Goal: Information Seeking & Learning: Learn about a topic

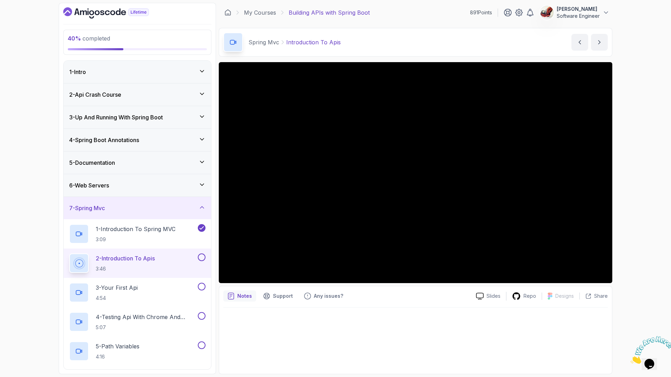
scroll to position [35, 0]
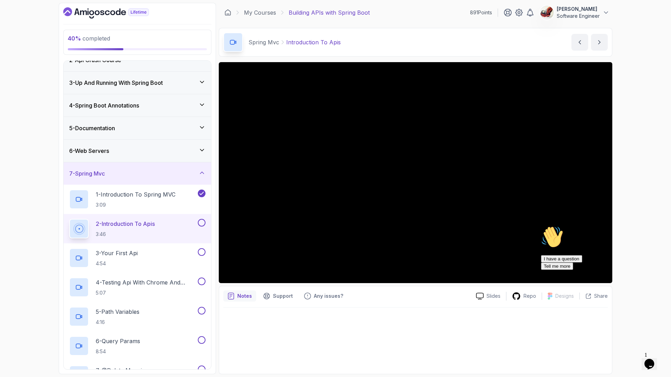
click at [605, 226] on div at bounding box center [604, 226] width 126 height 0
click at [553, 229] on div "Hi! How can we help? I have a question Tell me more" at bounding box center [604, 248] width 126 height 44
click at [602, 226] on div at bounding box center [604, 226] width 126 height 0
click at [605, 226] on div at bounding box center [604, 226] width 126 height 0
click at [603, 226] on div at bounding box center [604, 226] width 126 height 0
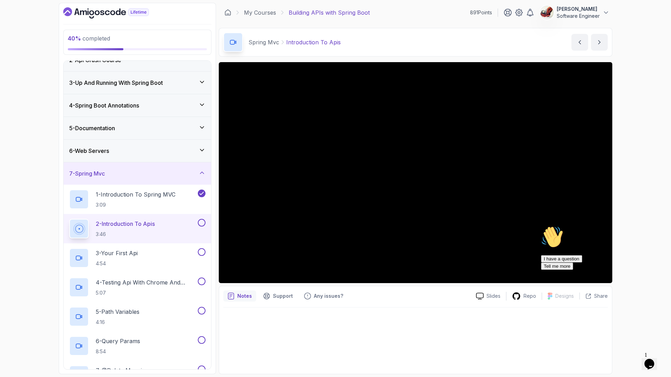
click at [604, 226] on div at bounding box center [604, 226] width 126 height 0
click at [568, 231] on div "Hi! How can we help? I have a question Tell me more" at bounding box center [604, 248] width 126 height 44
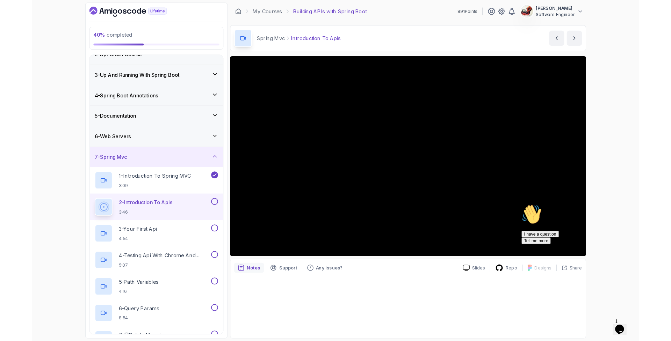
scroll to position [0, 0]
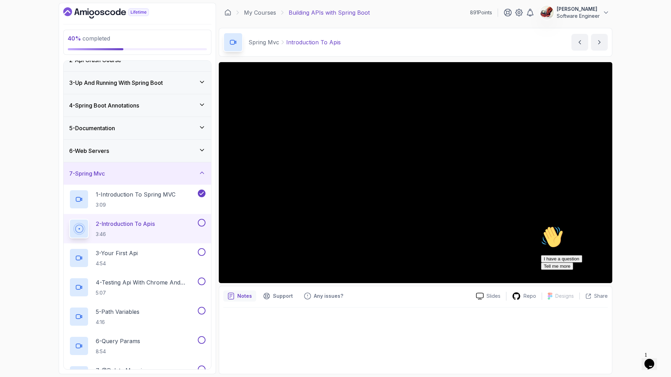
click at [604, 226] on div at bounding box center [604, 226] width 126 height 0
click at [589, 267] on div "Hi! How can we help? I have a question Tell me more" at bounding box center [604, 248] width 126 height 44
click at [589, 226] on div at bounding box center [604, 226] width 126 height 0
click at [603, 226] on div at bounding box center [604, 226] width 126 height 0
click at [601, 226] on div at bounding box center [604, 226] width 126 height 0
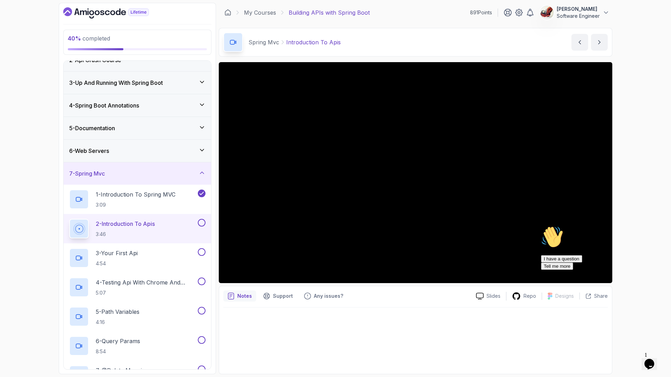
click at [601, 226] on div at bounding box center [604, 226] width 126 height 0
click at [602, 226] on div at bounding box center [604, 226] width 126 height 0
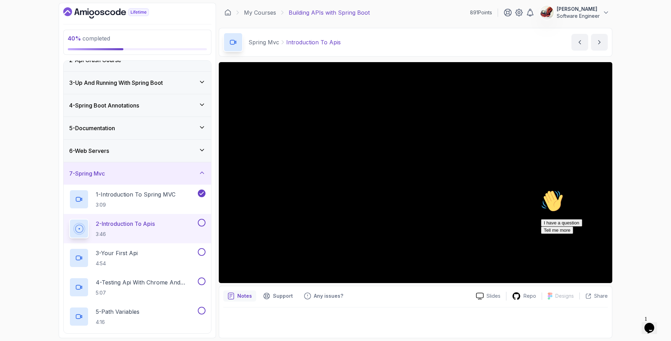
click at [606, 234] on div "I have a question Tell me more" at bounding box center [604, 226] width 126 height 15
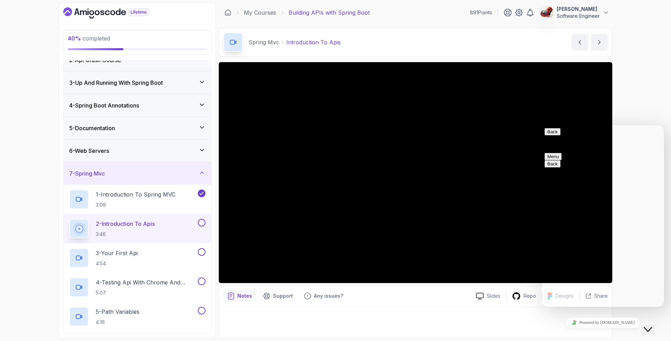
click at [652, 326] on icon "Close Chat This icon closes the chat window." at bounding box center [647, 330] width 8 height 8
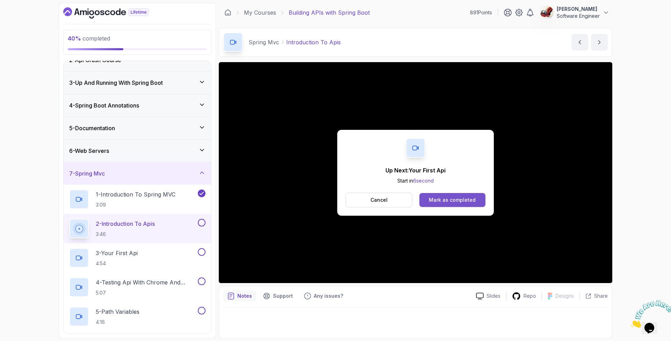
click at [471, 199] on div "Mark as completed" at bounding box center [452, 200] width 47 height 7
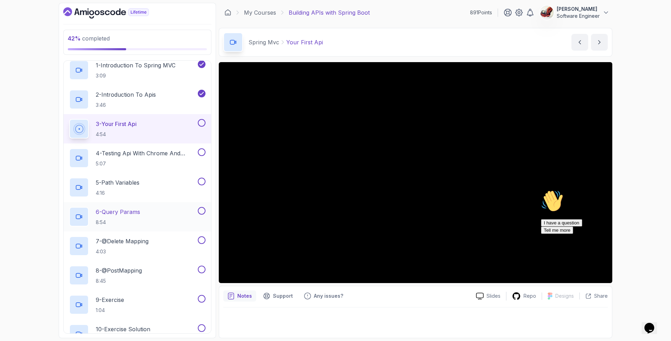
scroll to position [163, 0]
click at [541, 190] on icon "Chat attention grabber" at bounding box center [541, 190] width 0 height 0
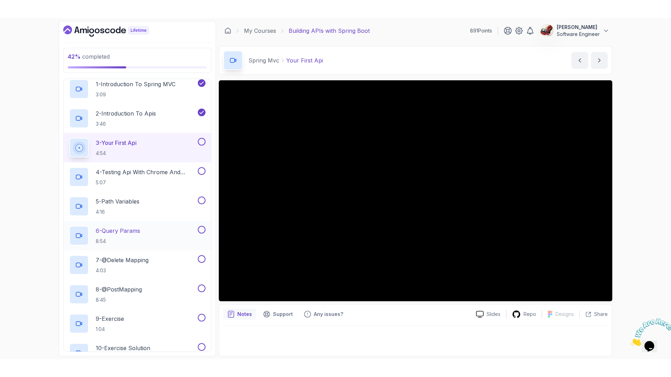
scroll to position [0, 0]
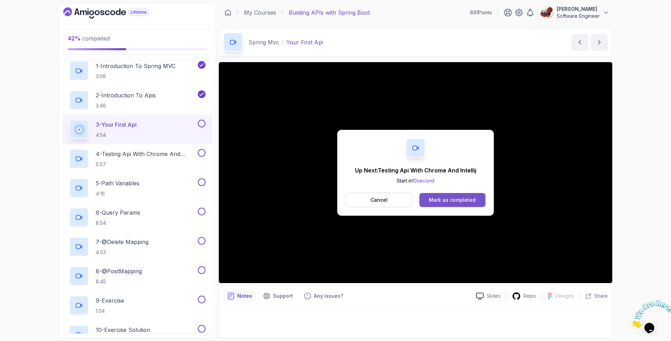
click at [468, 202] on div "Mark as completed" at bounding box center [452, 200] width 47 height 7
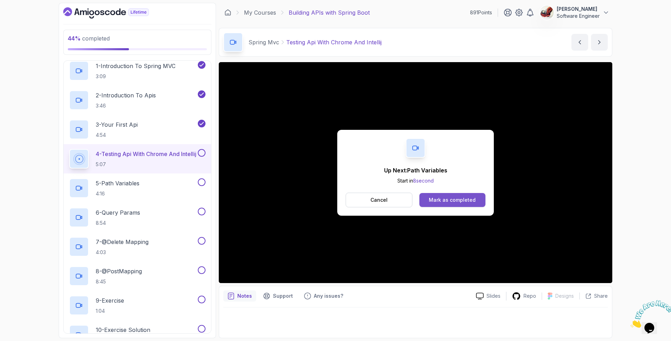
click at [457, 198] on div "Mark as completed" at bounding box center [452, 200] width 47 height 7
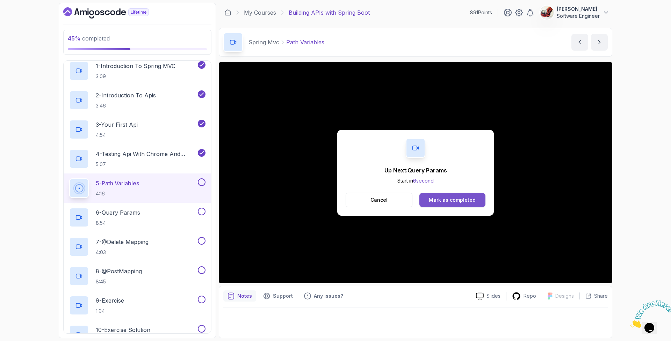
click at [462, 201] on div "Mark as completed" at bounding box center [452, 200] width 47 height 7
